Goal: Find contact information: Find contact information

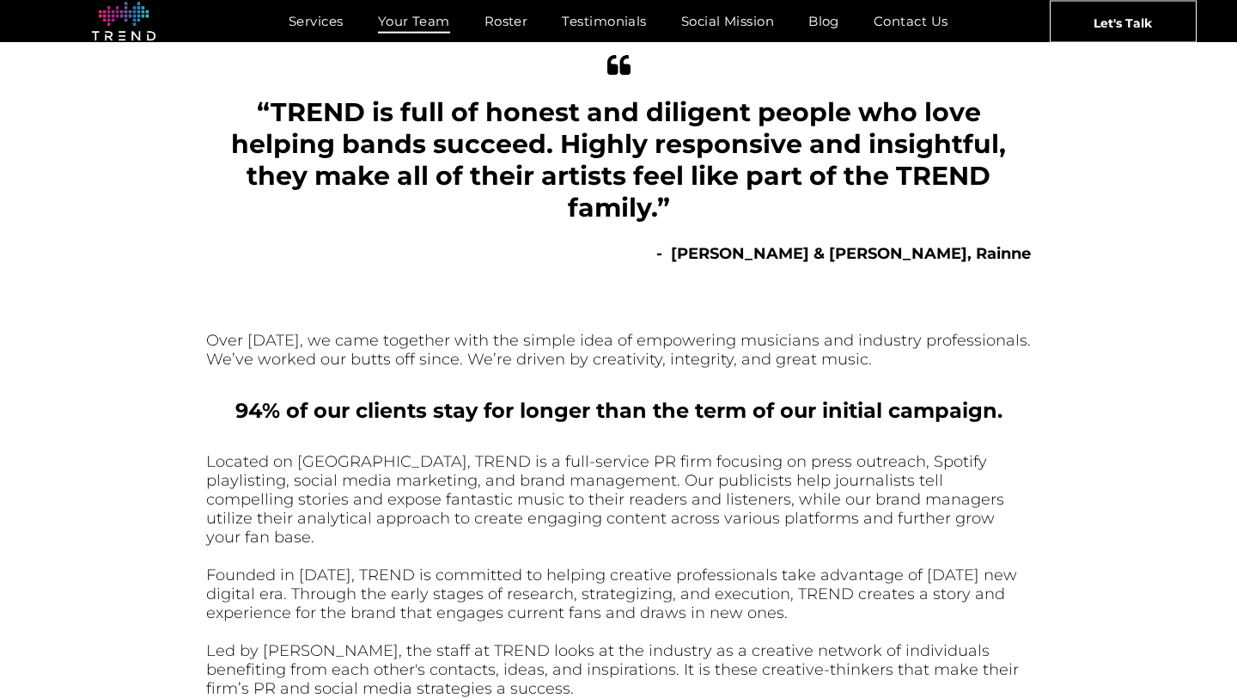
scroll to position [753, 0]
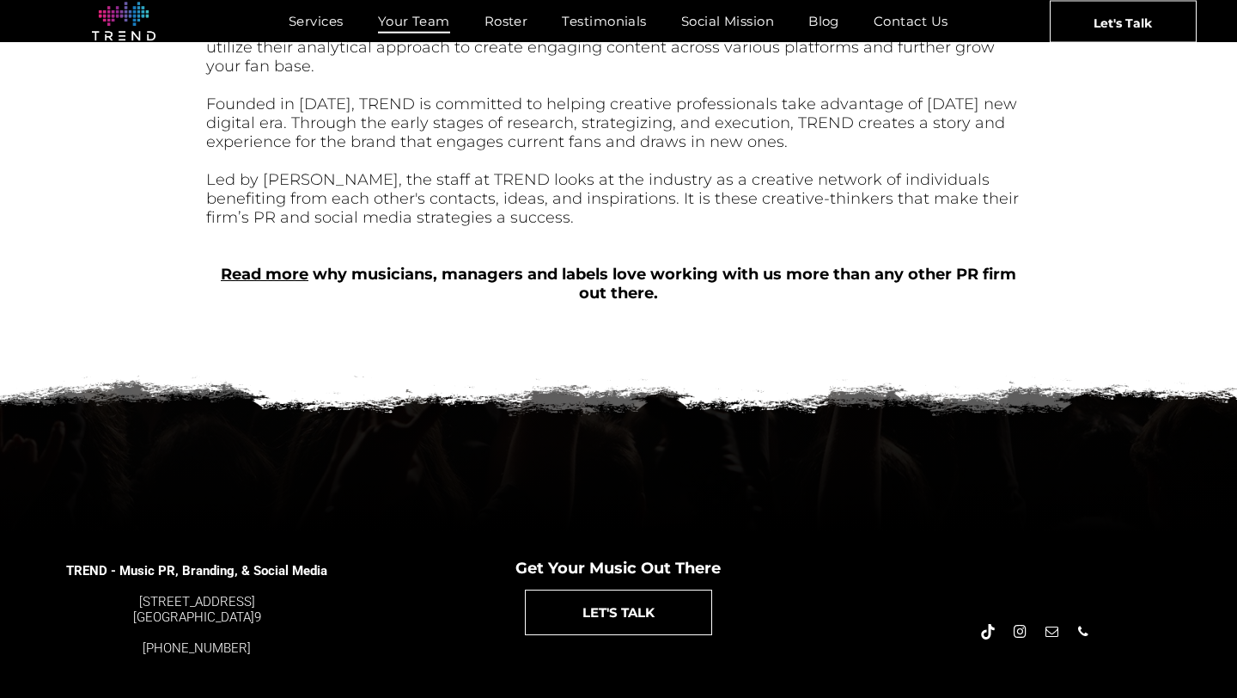
click at [692, 479] on div at bounding box center [618, 444] width 1237 height 180
click at [862, 547] on div at bounding box center [1031, 602] width 412 height 112
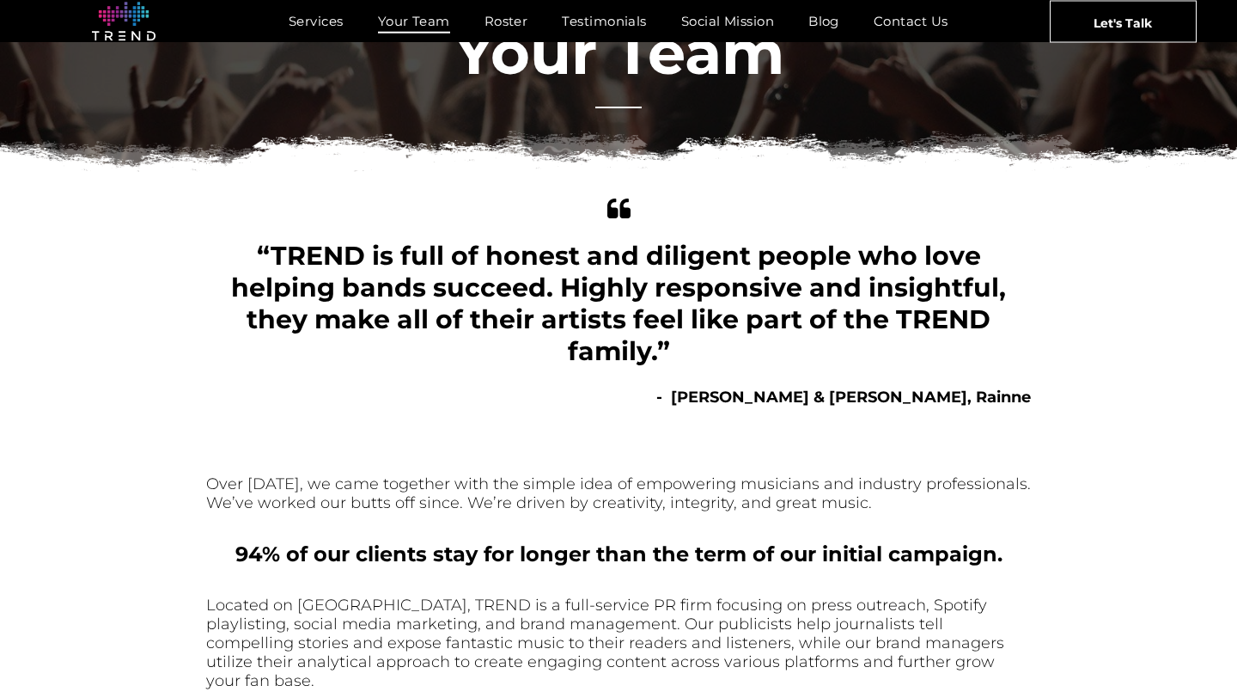
scroll to position [0, 0]
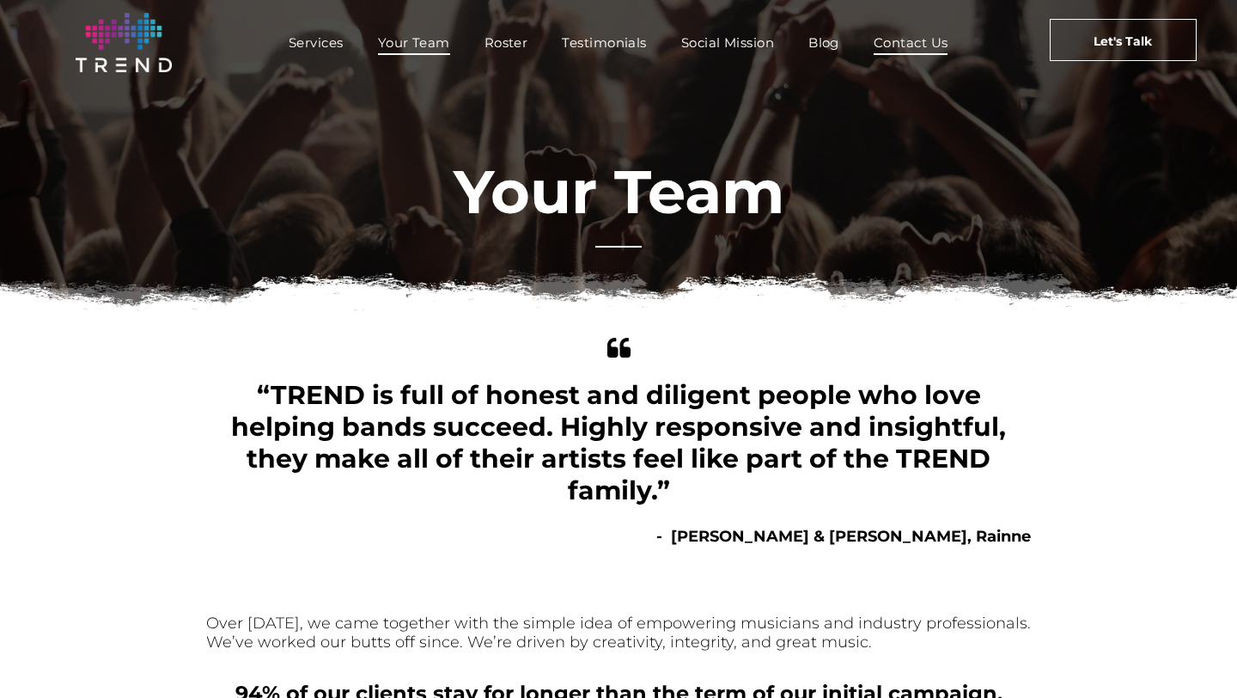
click at [919, 43] on span "Contact Us" at bounding box center [911, 42] width 75 height 25
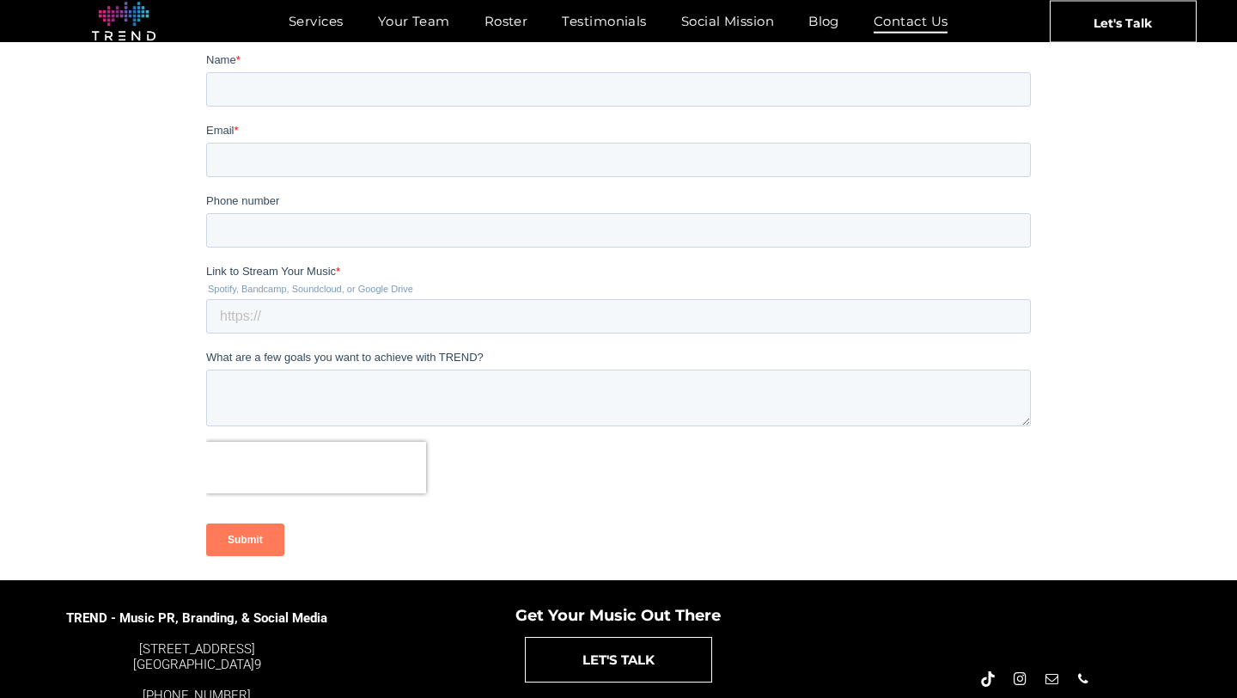
scroll to position [401, 0]
